Goal: Navigation & Orientation: Find specific page/section

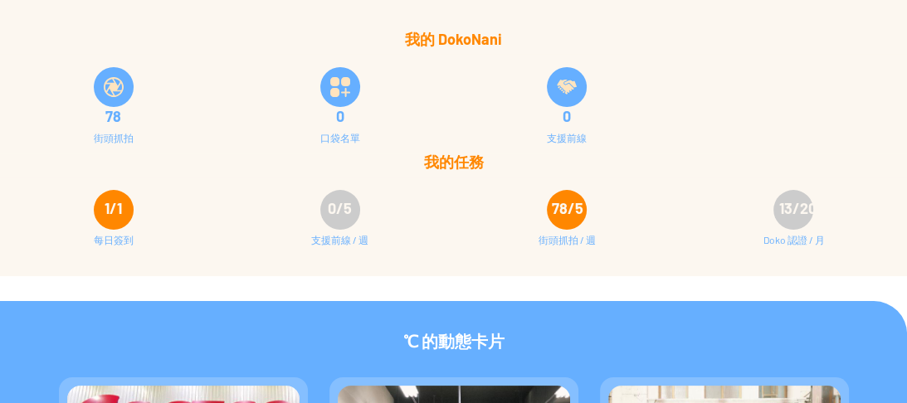
scroll to position [332, 0]
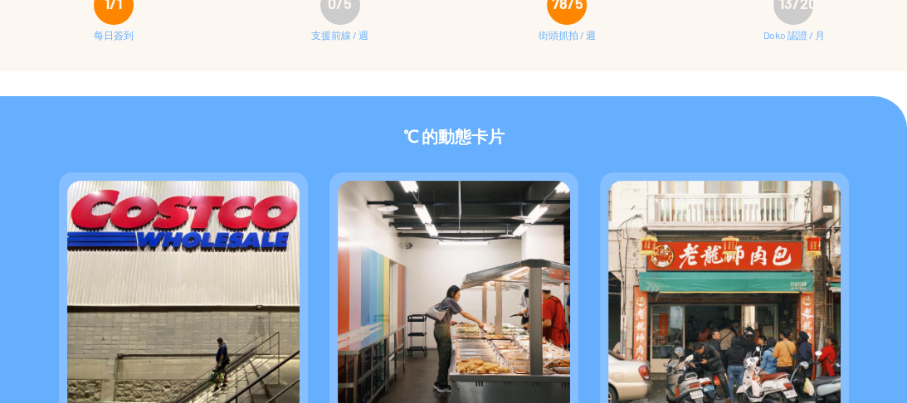
click at [202, 285] on img at bounding box center [183, 297] width 232 height 232
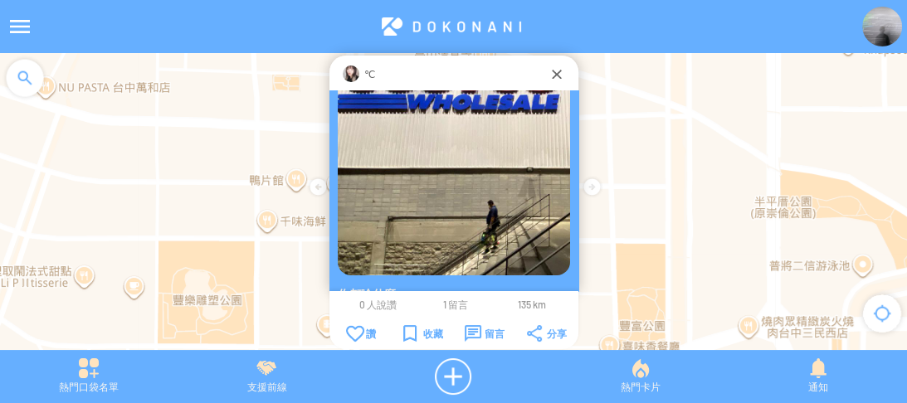
scroll to position [109, 0]
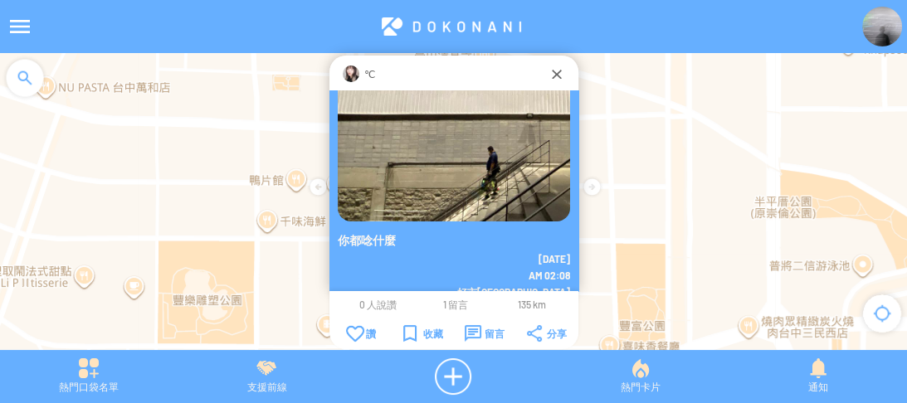
click at [445, 303] on span "1 留言" at bounding box center [454, 305] width 25 height 12
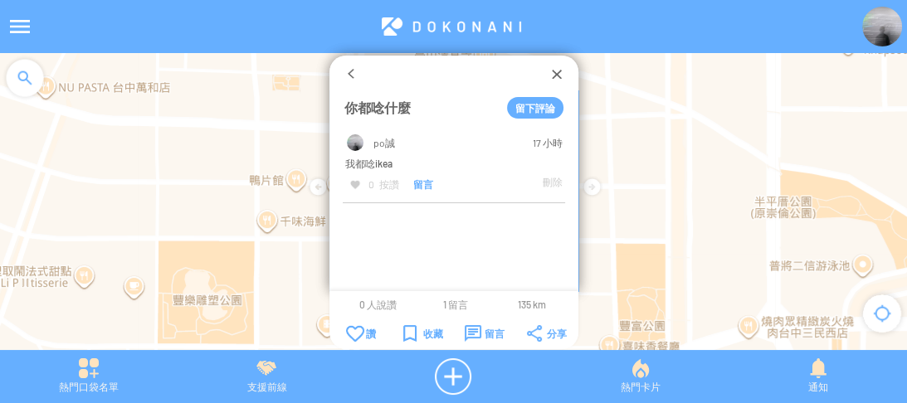
click at [544, 78] on div at bounding box center [453, 74] width 189 height 17
click at [553, 71] on div at bounding box center [556, 74] width 17 height 17
